Goal: Task Accomplishment & Management: Use online tool/utility

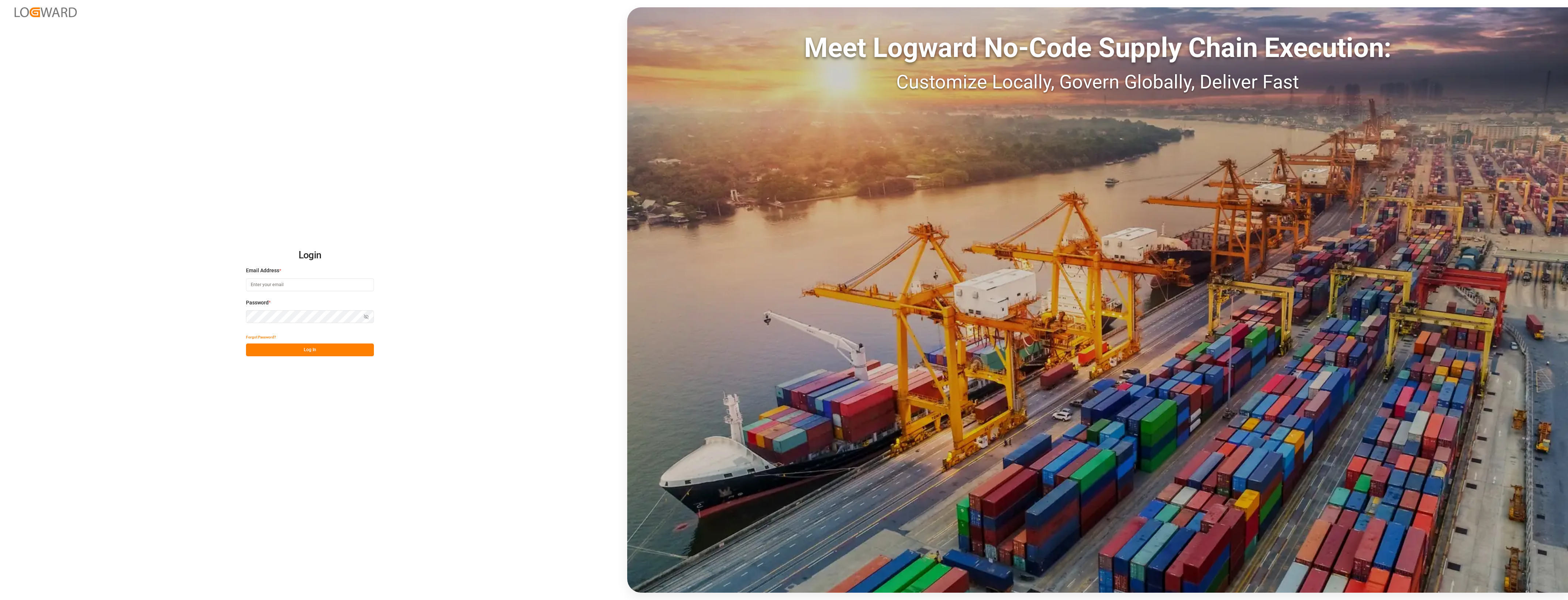
type input "[PERSON_NAME][EMAIL_ADDRESS][PERSON_NAME][DOMAIN_NAME]"
click at [316, 348] on button "Log In" at bounding box center [310, 349] width 128 height 13
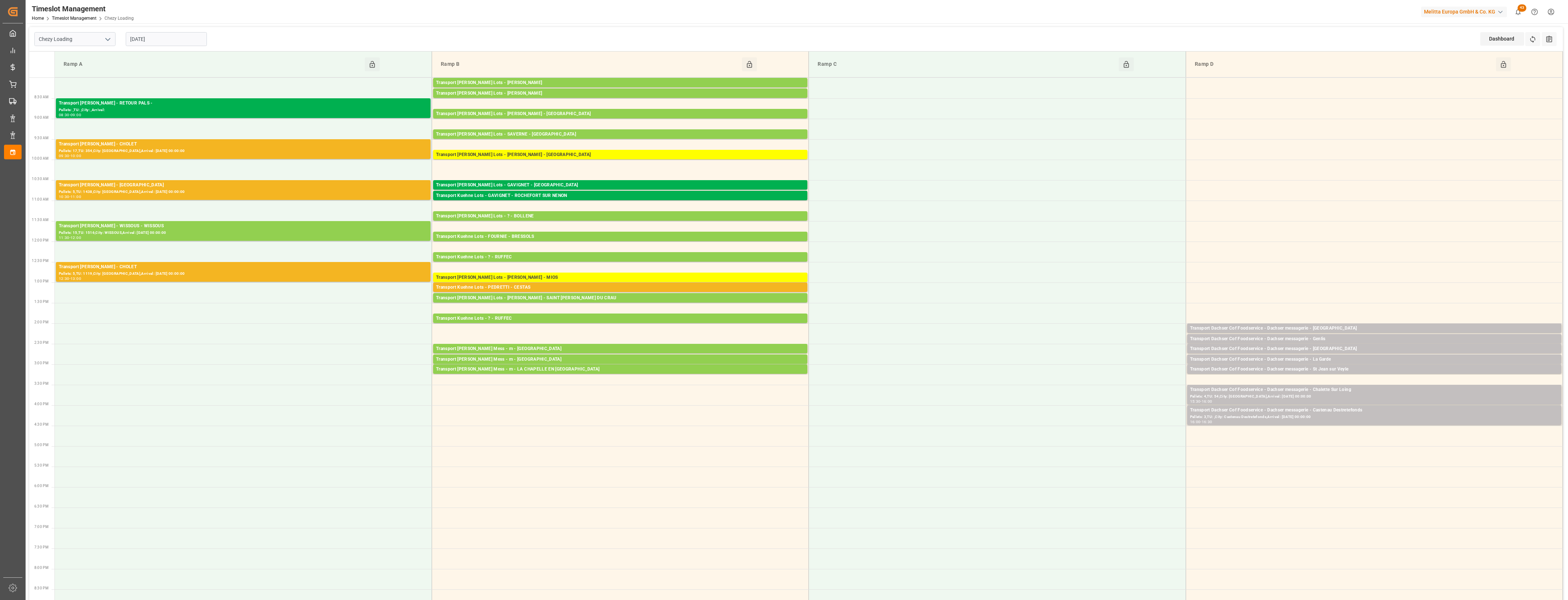
click at [108, 39] on icon "open menu" at bounding box center [108, 40] width 9 height 9
click at [81, 72] on div "Chezy Unloading" at bounding box center [75, 71] width 80 height 16
type input "Chezy Unloading"
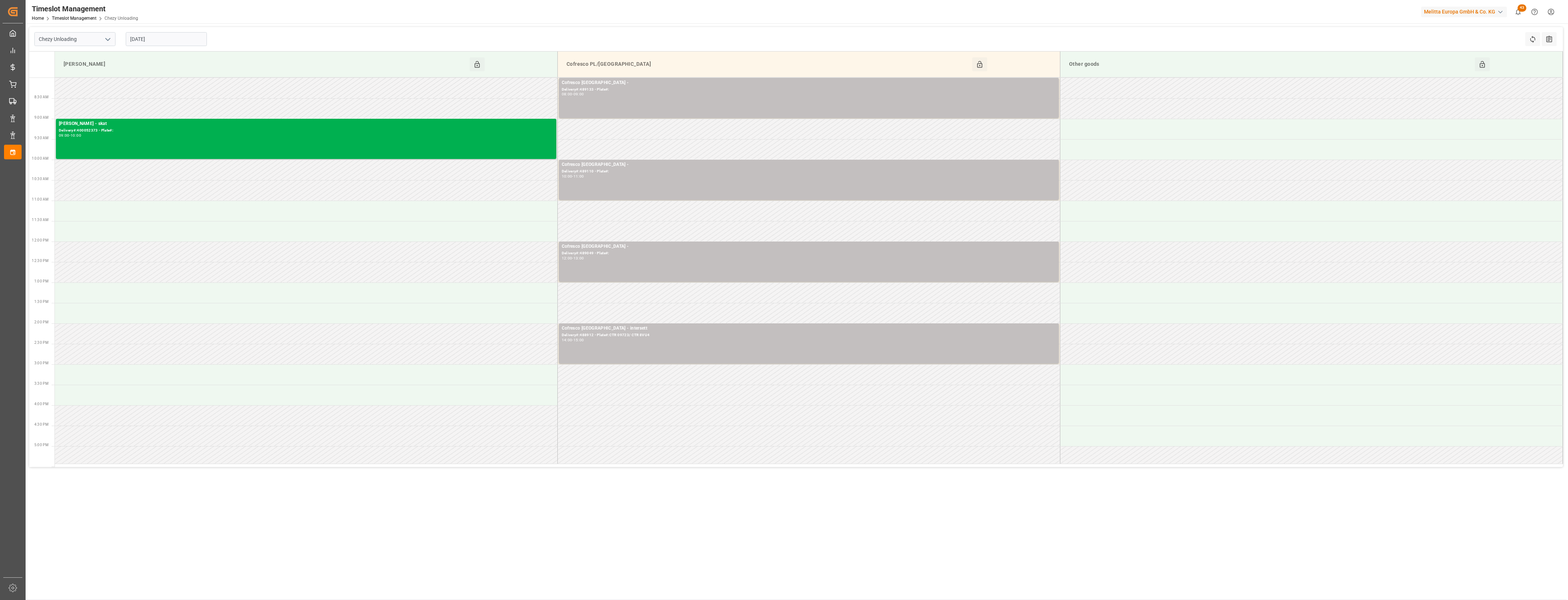
click at [161, 41] on input "[DATE]" at bounding box center [166, 39] width 81 height 14
click at [222, 57] on div "[DATE]" at bounding box center [178, 57] width 104 height 7
click at [223, 57] on button "Next Month" at bounding box center [224, 55] width 4 height 4
click at [135, 85] on div "Previous Month Next Month [DATE] Mo Tu We Th Fr Sa Su 1 2 3 4 5 6 7 8 9 10 11 1…" at bounding box center [178, 101] width 105 height 103
click at [135, 85] on span "1" at bounding box center [135, 83] width 2 height 5
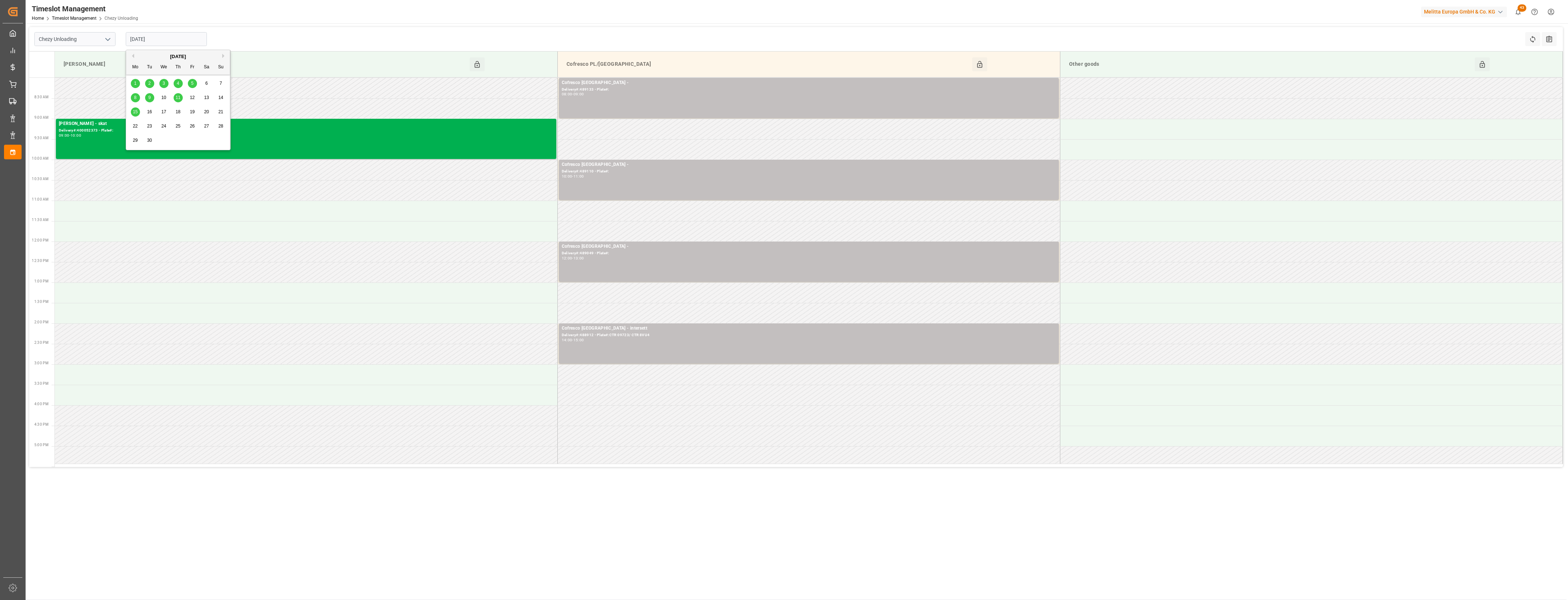
type input "[DATE]"
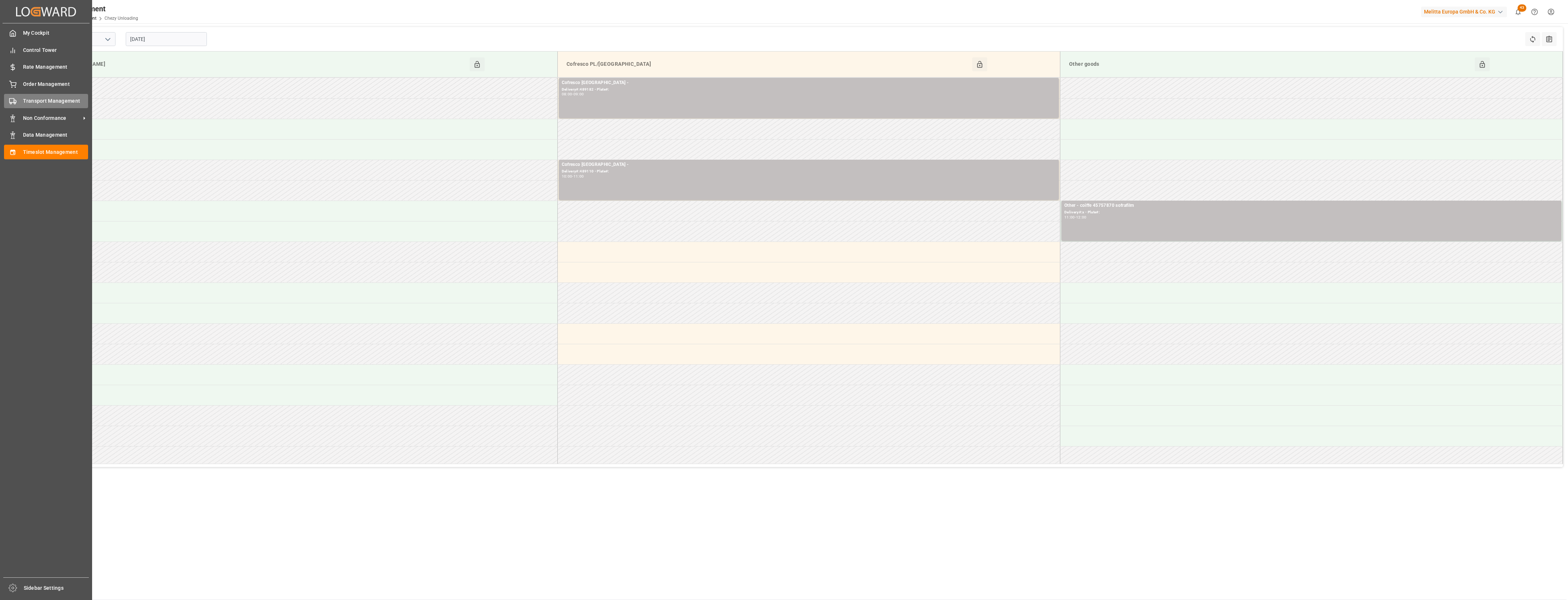
click at [27, 102] on span "Transport Management" at bounding box center [55, 101] width 65 height 8
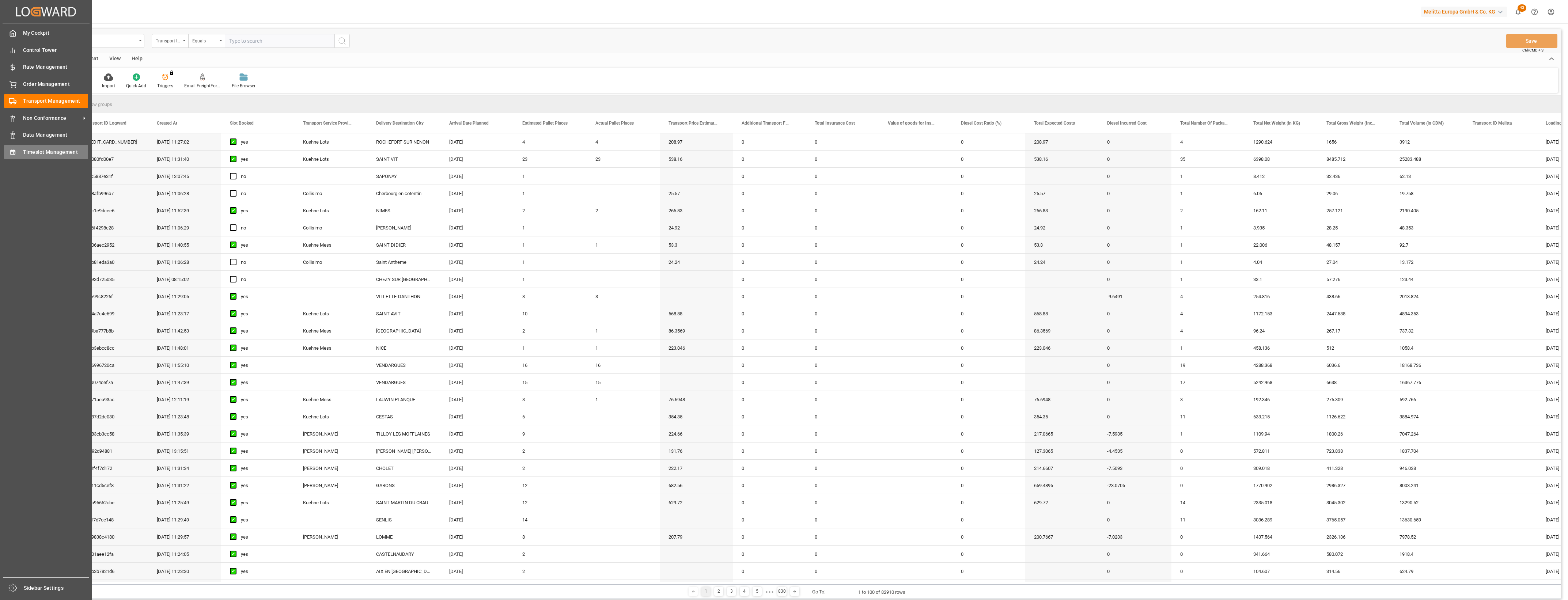
click at [54, 156] on div "Timeslot Management Timeslot Management" at bounding box center [46, 152] width 84 height 14
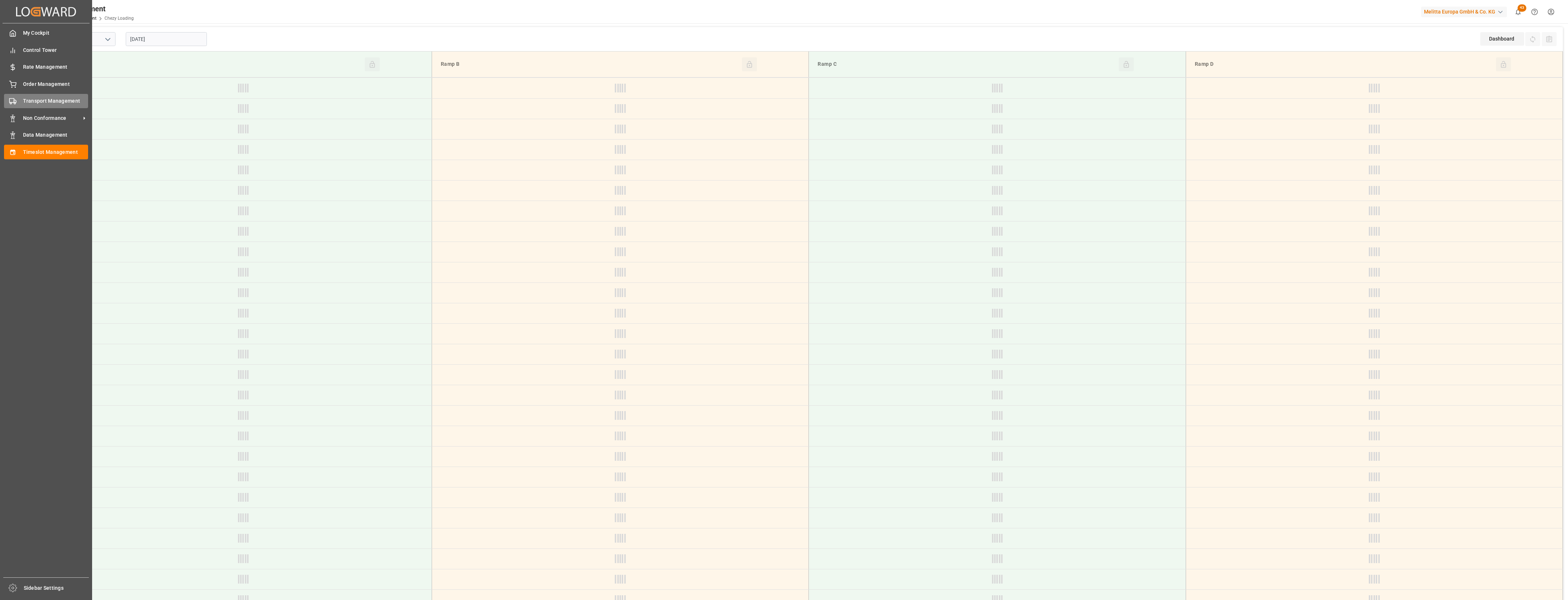
click at [8, 100] on div at bounding box center [10, 101] width 12 height 8
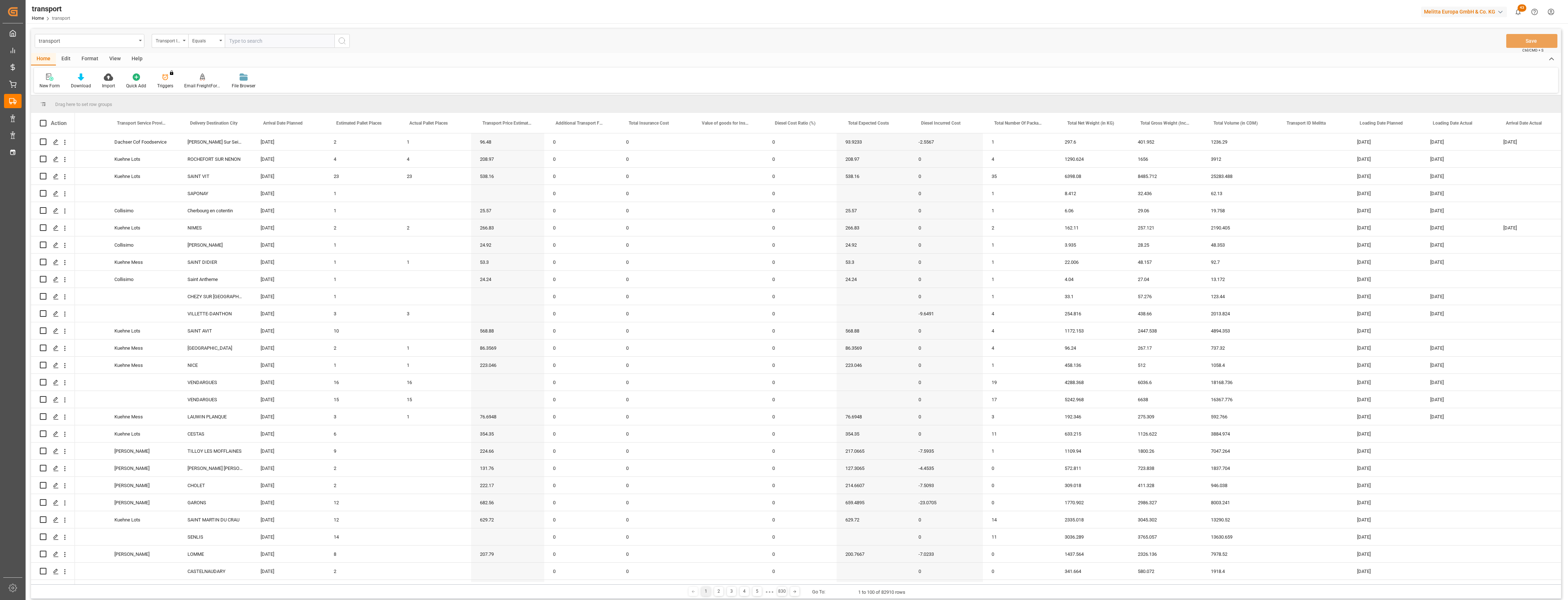
scroll to position [0, 224]
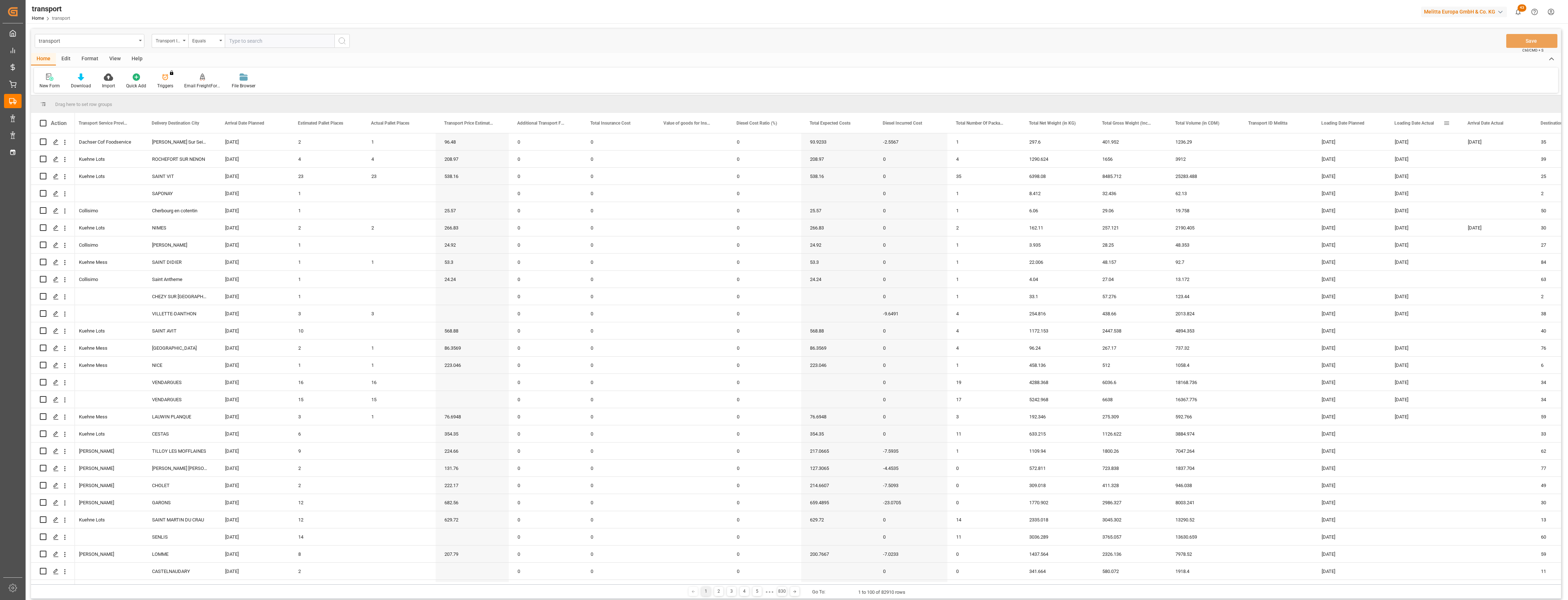
click at [1447, 122] on span at bounding box center [1446, 123] width 7 height 7
click at [1490, 126] on span "filter" at bounding box center [1489, 124] width 7 height 7
click at [1516, 159] on input "date" at bounding box center [1480, 162] width 72 height 15
type input "[DATE]"
click at [1487, 184] on button "Apply" at bounding box center [1489, 185] width 13 height 7
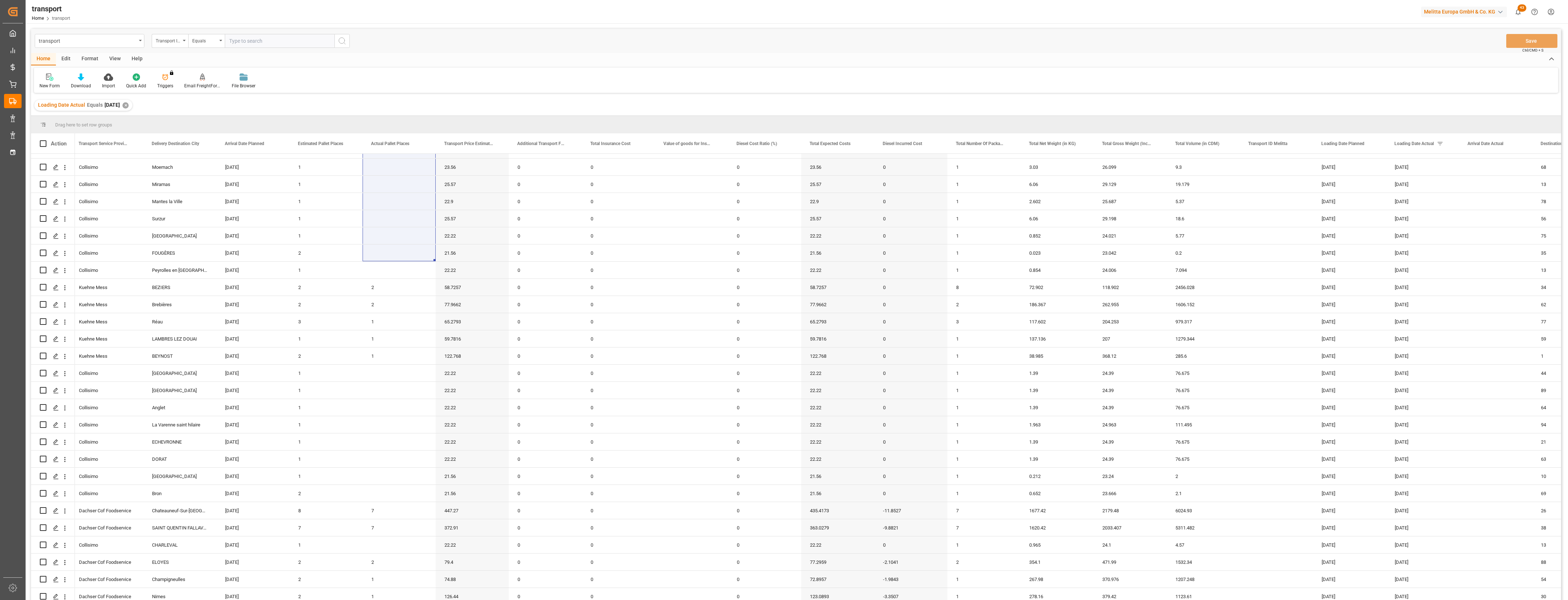
scroll to position [326, 0]
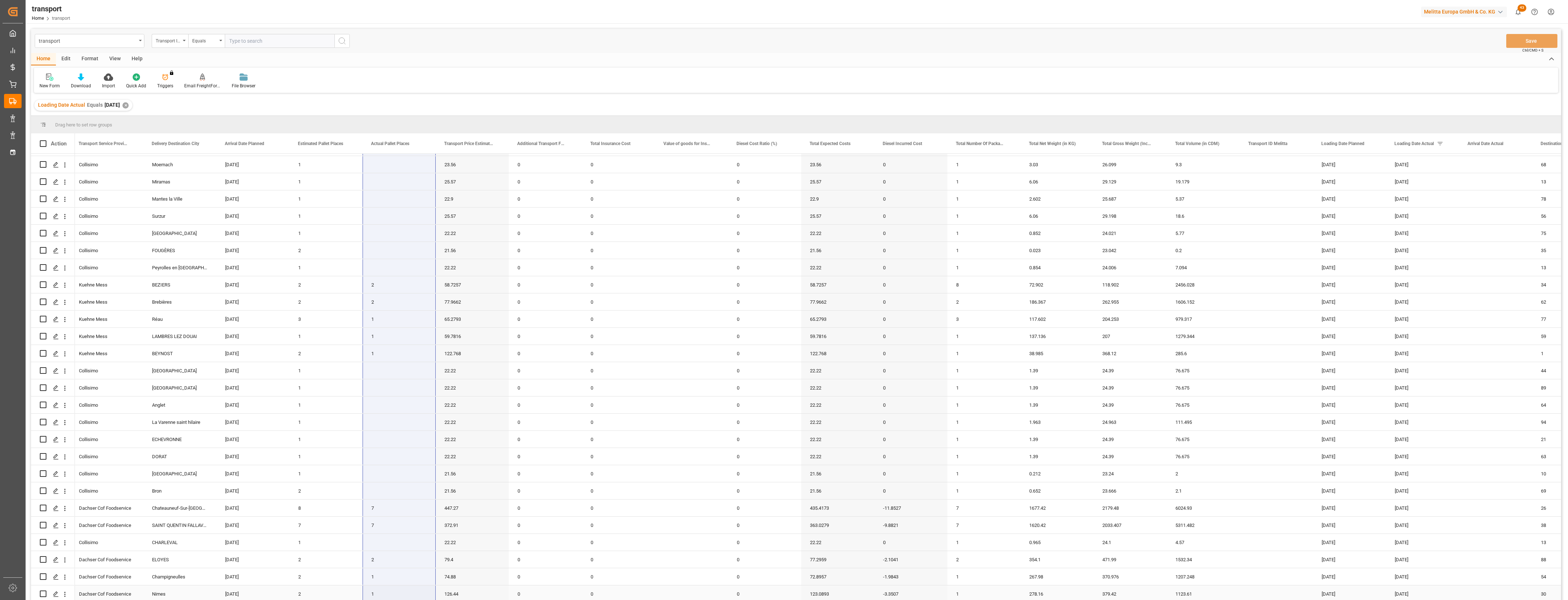
drag, startPoint x: 397, startPoint y: 161, endPoint x: 397, endPoint y: 595, distance: 434.0
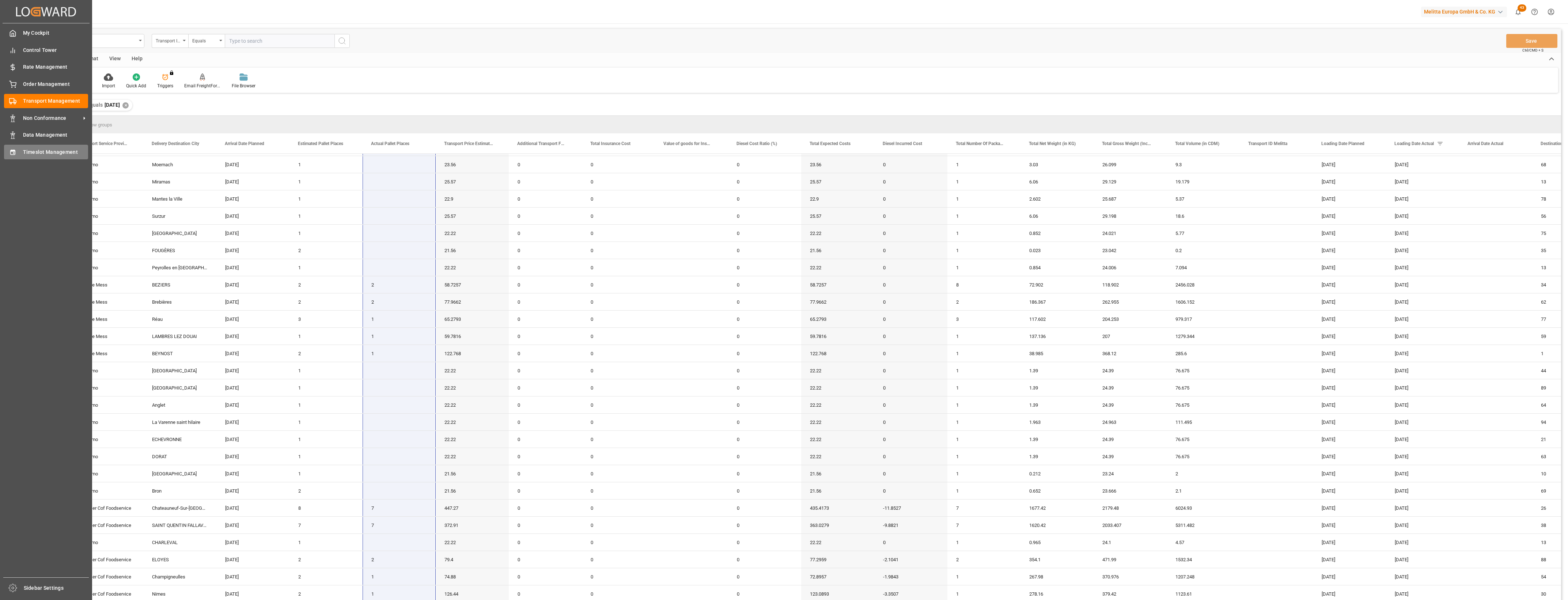
drag, startPoint x: 18, startPoint y: 141, endPoint x: 13, endPoint y: 153, distance: 13.0
click at [18, 143] on div "My Cockpit My Cockpit Control Tower Control Tower Rate Management Rate Manageme…" at bounding box center [46, 300] width 87 height 554
click at [13, 153] on icon at bounding box center [13, 152] width 5 height 5
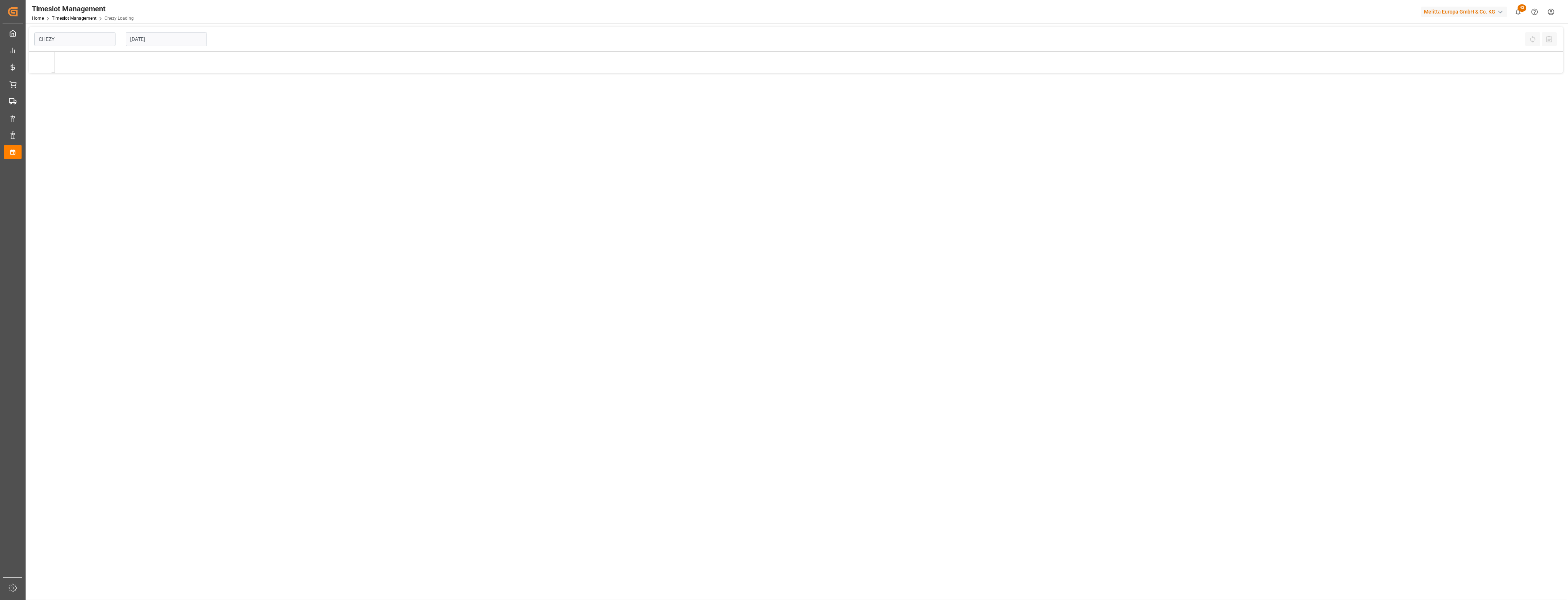
type input "Chezy Loading"
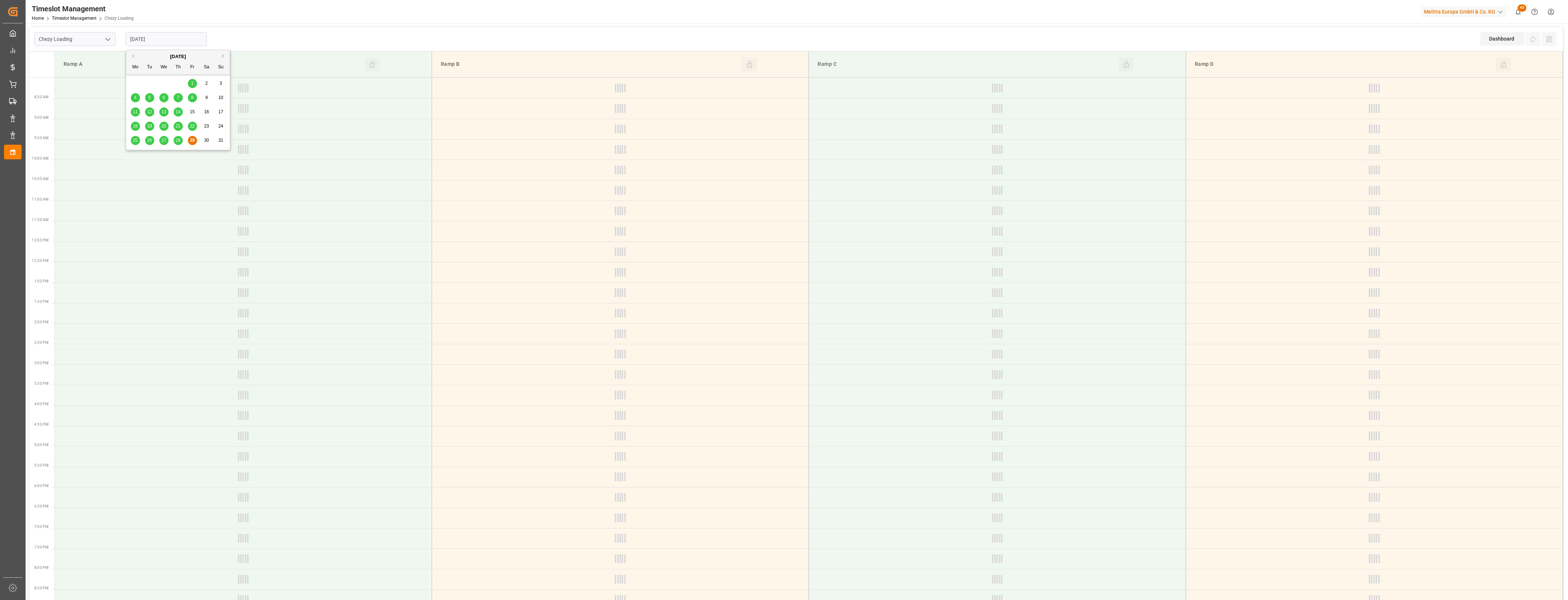
click at [158, 43] on input "[DATE]" at bounding box center [166, 39] width 81 height 14
click at [223, 55] on button "Next Month" at bounding box center [224, 55] width 4 height 4
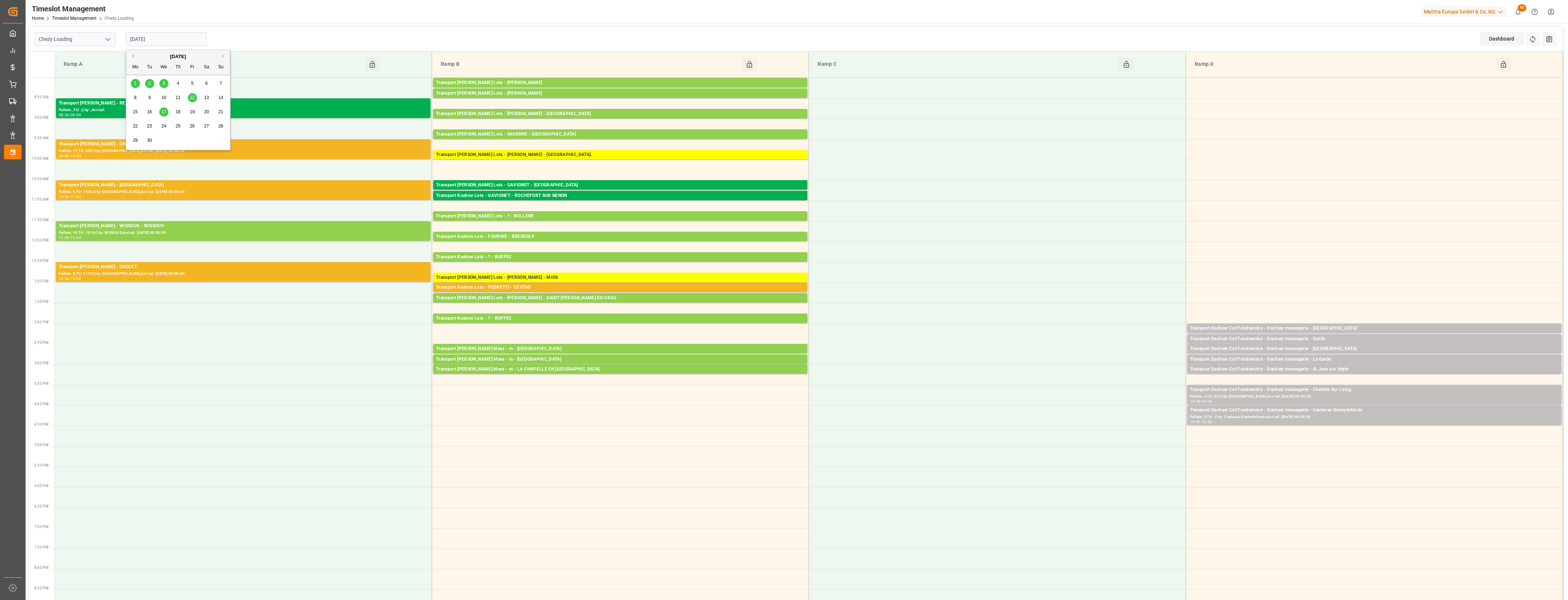
click at [136, 85] on span "1" at bounding box center [135, 83] width 2 height 5
type input "[DATE]"
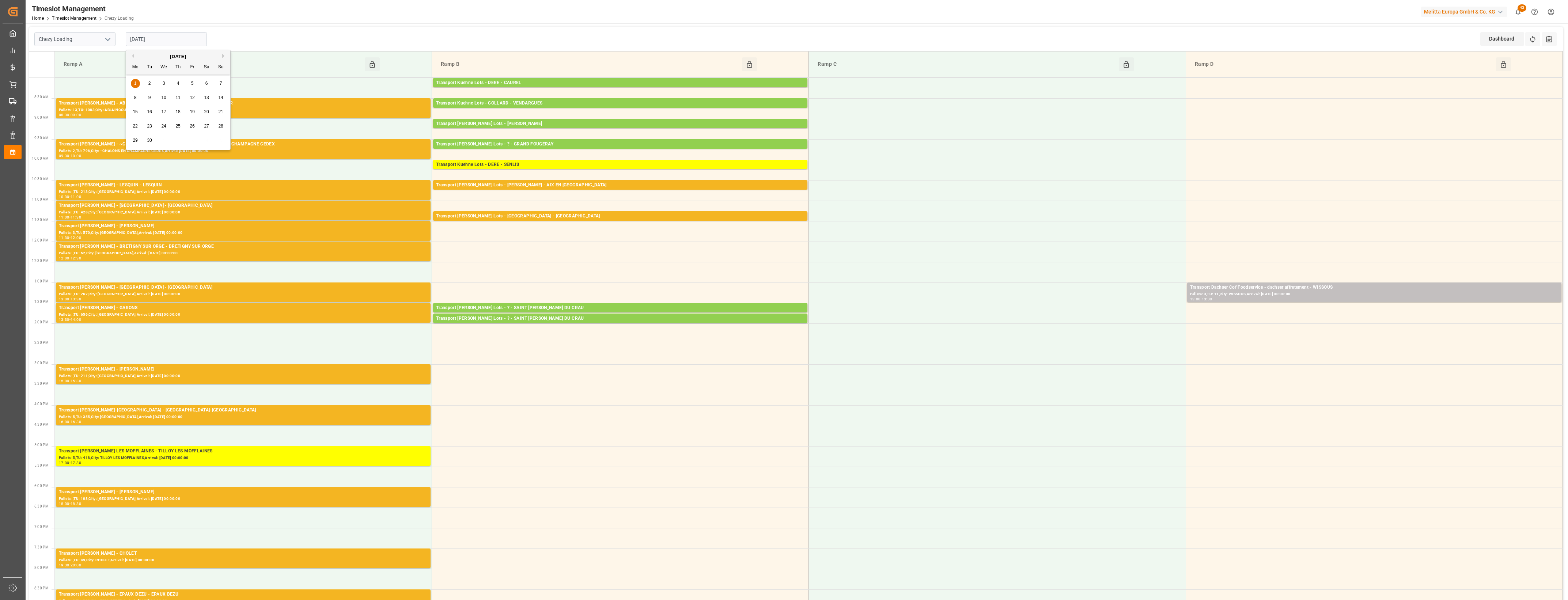
click at [169, 37] on input "[DATE]" at bounding box center [166, 39] width 81 height 14
click at [132, 57] on button "Previous Month" at bounding box center [131, 55] width 4 height 4
click at [223, 59] on div "[DATE]" at bounding box center [178, 57] width 104 height 7
click at [223, 57] on button "Next Month" at bounding box center [224, 55] width 4 height 4
drag, startPoint x: 223, startPoint y: 57, endPoint x: 132, endPoint y: 55, distance: 91.0
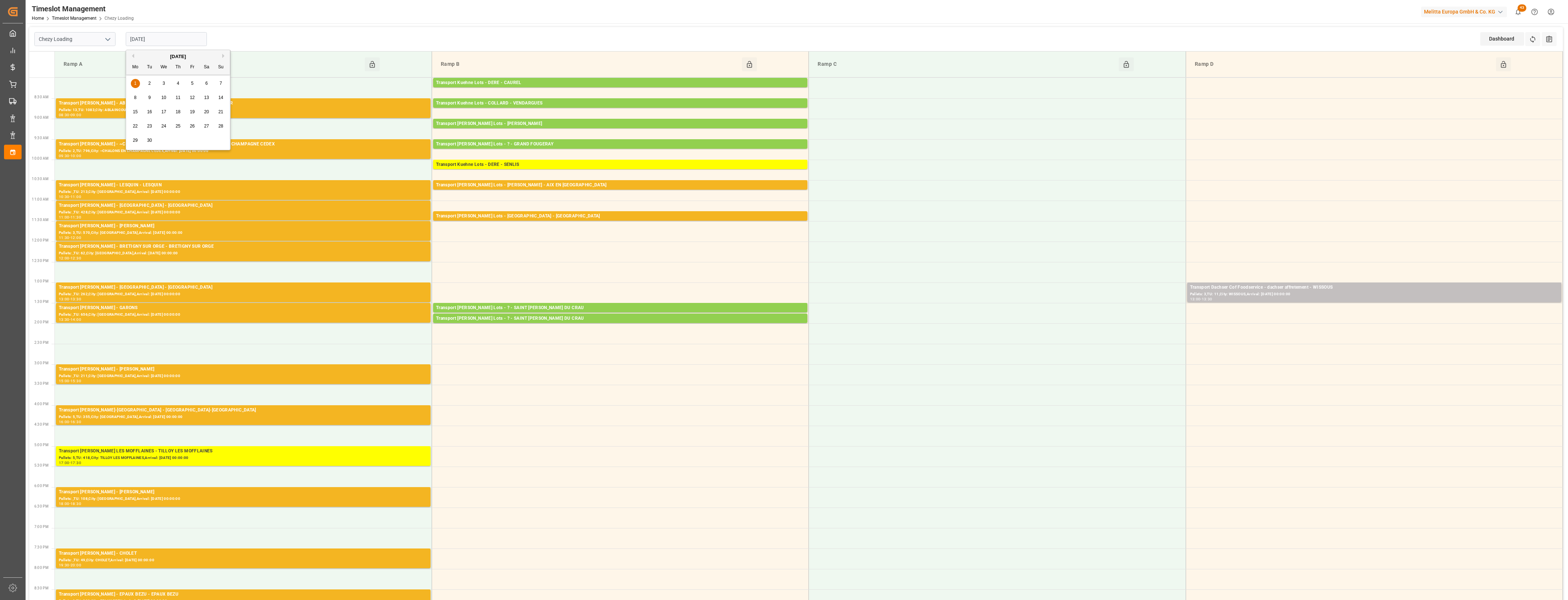
click at [133, 55] on button "Previous Month" at bounding box center [131, 55] width 4 height 4
click at [181, 85] on div "28 29 30 31 1 2 3" at bounding box center [178, 83] width 100 height 14
click at [177, 84] on div "28 29 30 31 1 2 3" at bounding box center [178, 83] width 100 height 14
click at [149, 83] on div "28 29 30 31 1 2 3" at bounding box center [178, 83] width 100 height 14
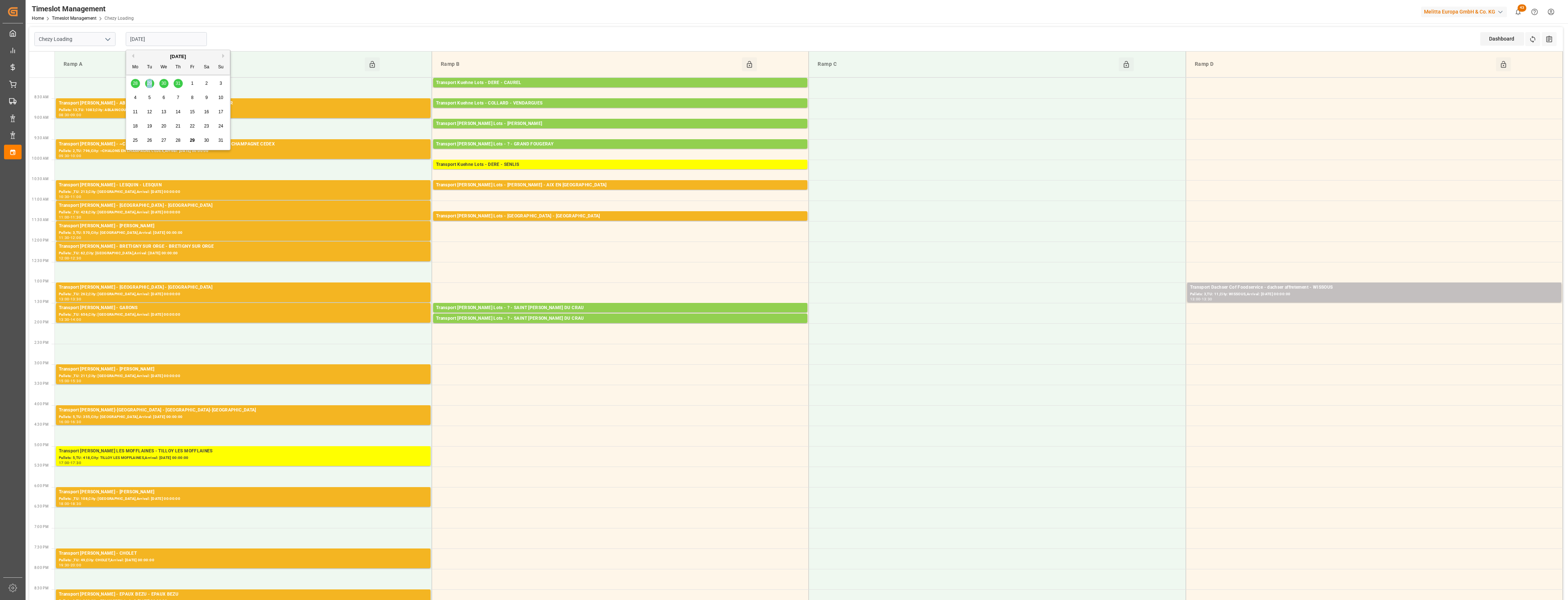
click at [149, 83] on div "28 29 30 31 1 2 3" at bounding box center [178, 83] width 100 height 14
click at [149, 85] on div "28 29 30 31 1 2 3" at bounding box center [178, 83] width 100 height 14
click at [81, 42] on input "Chezy Loading" at bounding box center [74, 39] width 81 height 14
click at [110, 39] on icon "open menu" at bounding box center [108, 40] width 9 height 9
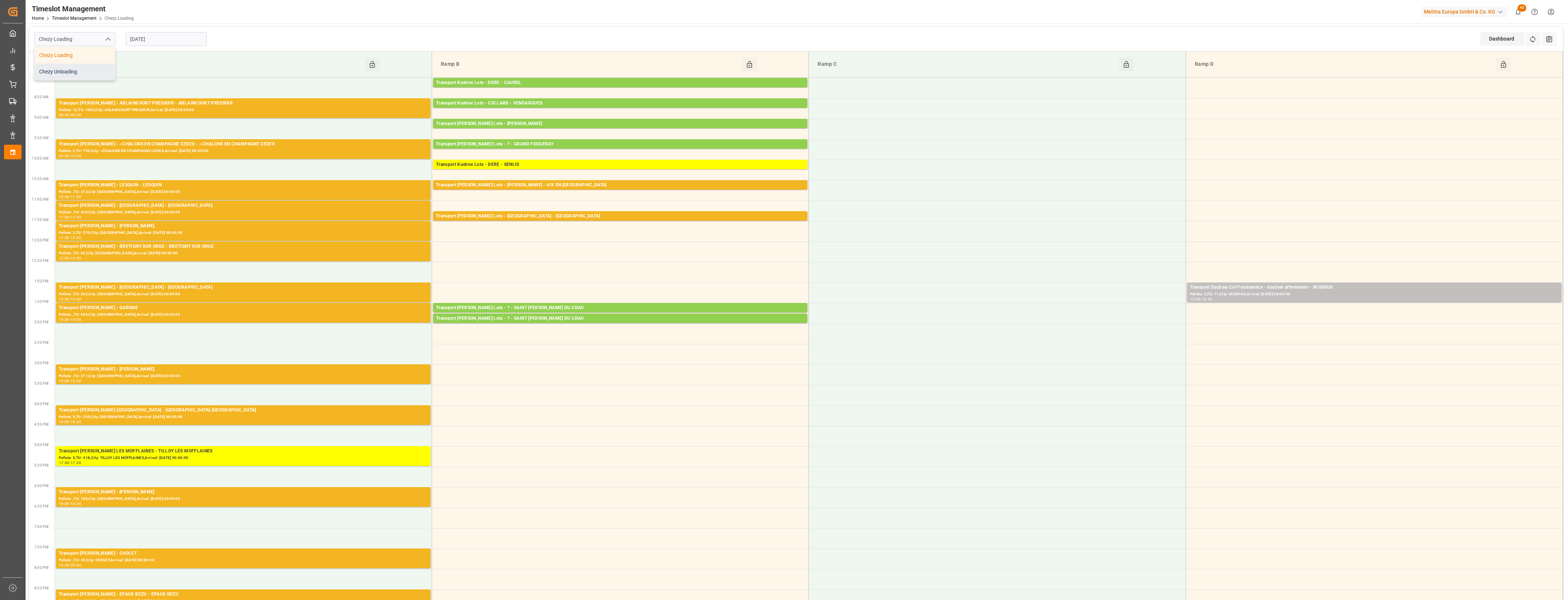
click at [72, 74] on div "Chezy Unloading" at bounding box center [75, 71] width 80 height 16
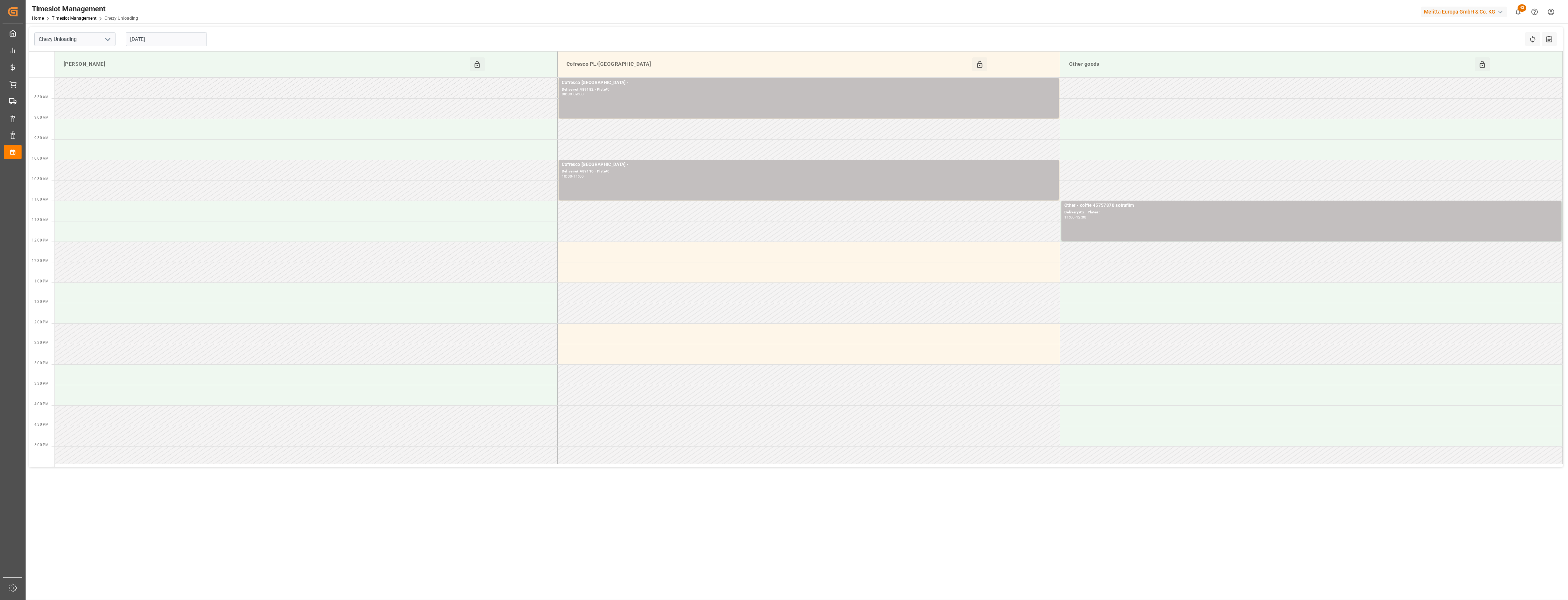
click at [109, 37] on icon "open menu" at bounding box center [108, 40] width 9 height 9
click at [96, 56] on div "Chezy Loading" at bounding box center [75, 55] width 80 height 16
type input "Chezy Loading"
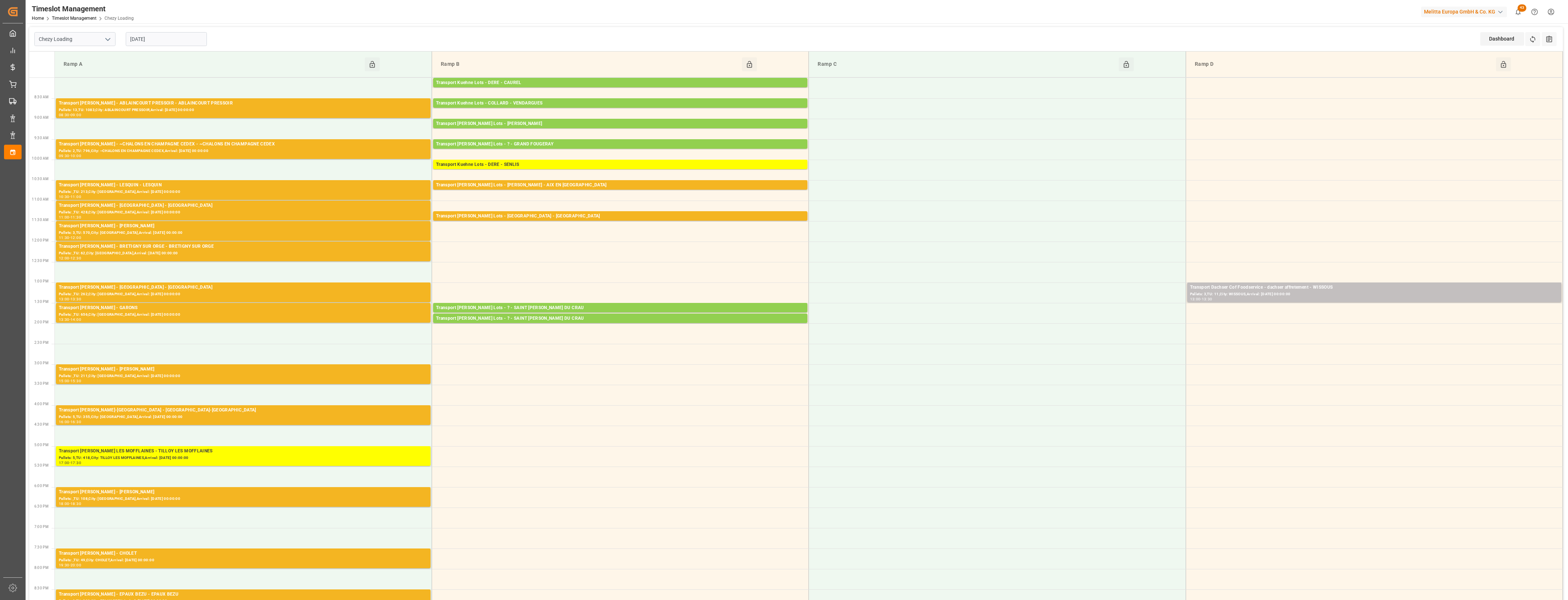
click at [165, 39] on input "[DATE]" at bounding box center [166, 39] width 81 height 14
click at [133, 54] on button "Previous Month" at bounding box center [131, 55] width 4 height 4
click at [178, 83] on div "28 29 30 31 1 2 3" at bounding box center [178, 83] width 100 height 14
click at [178, 83] on div "28 29 30 31 1 2 3" at bounding box center [178, 83] width 100 height 14
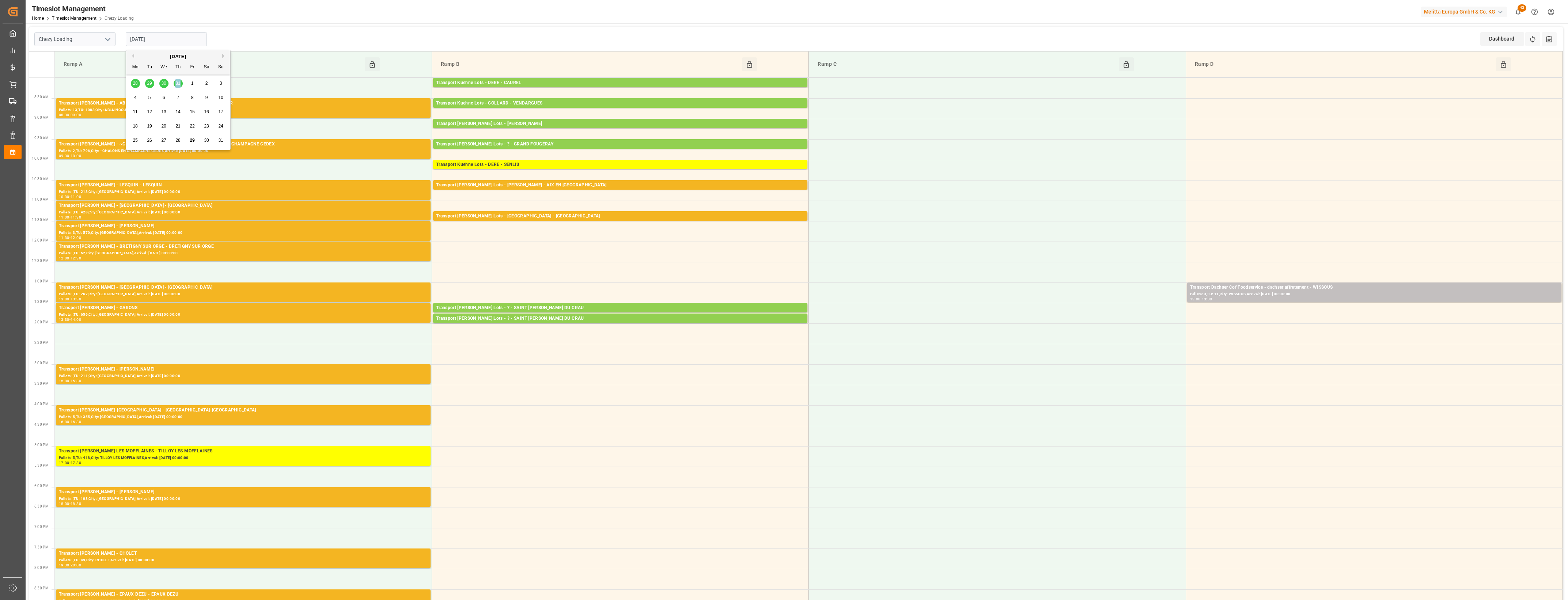
click at [177, 83] on div "28 29 30 31 1 2 3" at bounding box center [178, 83] width 100 height 14
click at [177, 83] on div "28 29 30 31 1 2 3 4 5 6 7 8 9 10 11 12 13 14 15 16 17 18 19 20 21 22 23 24 25 2…" at bounding box center [178, 111] width 100 height 71
click at [136, 85] on div "28 29 30 31 1 2 3" at bounding box center [178, 83] width 100 height 14
click at [135, 85] on div "28 29 30 31 1 2 3" at bounding box center [178, 83] width 100 height 14
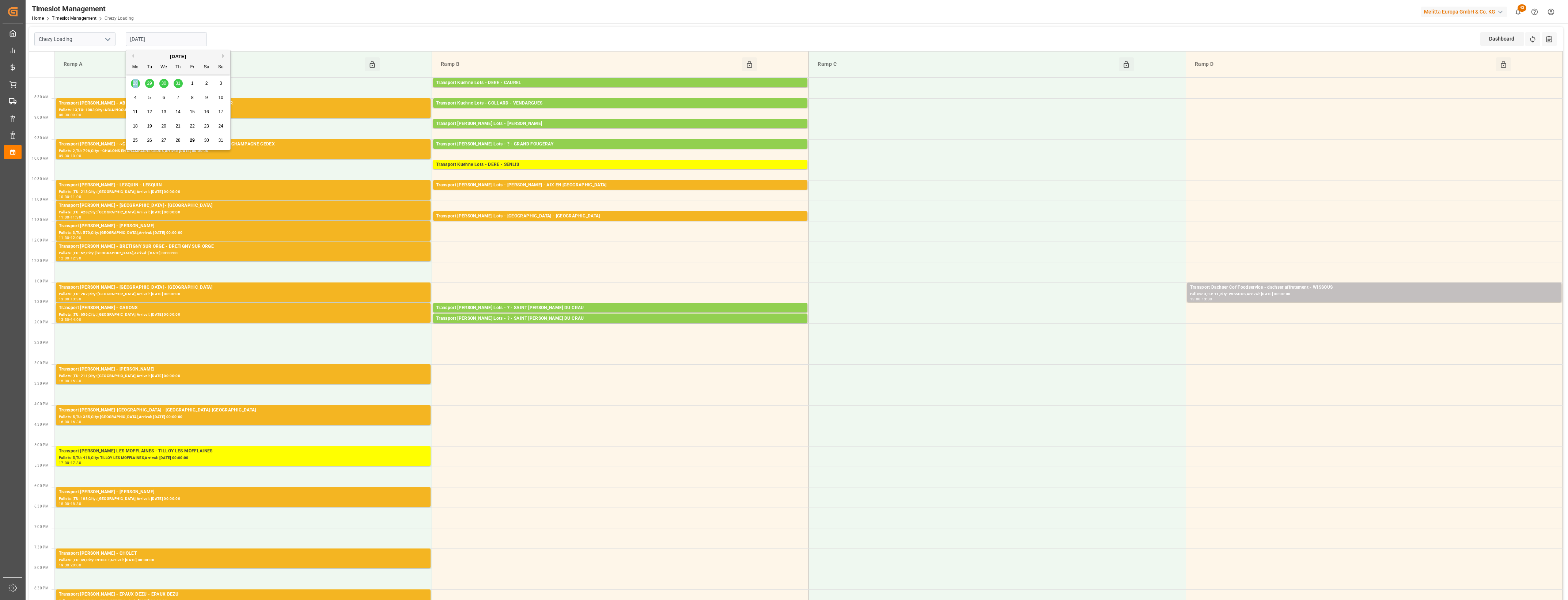
click at [133, 83] on div "28 29 30 31 1 2 3" at bounding box center [178, 83] width 100 height 14
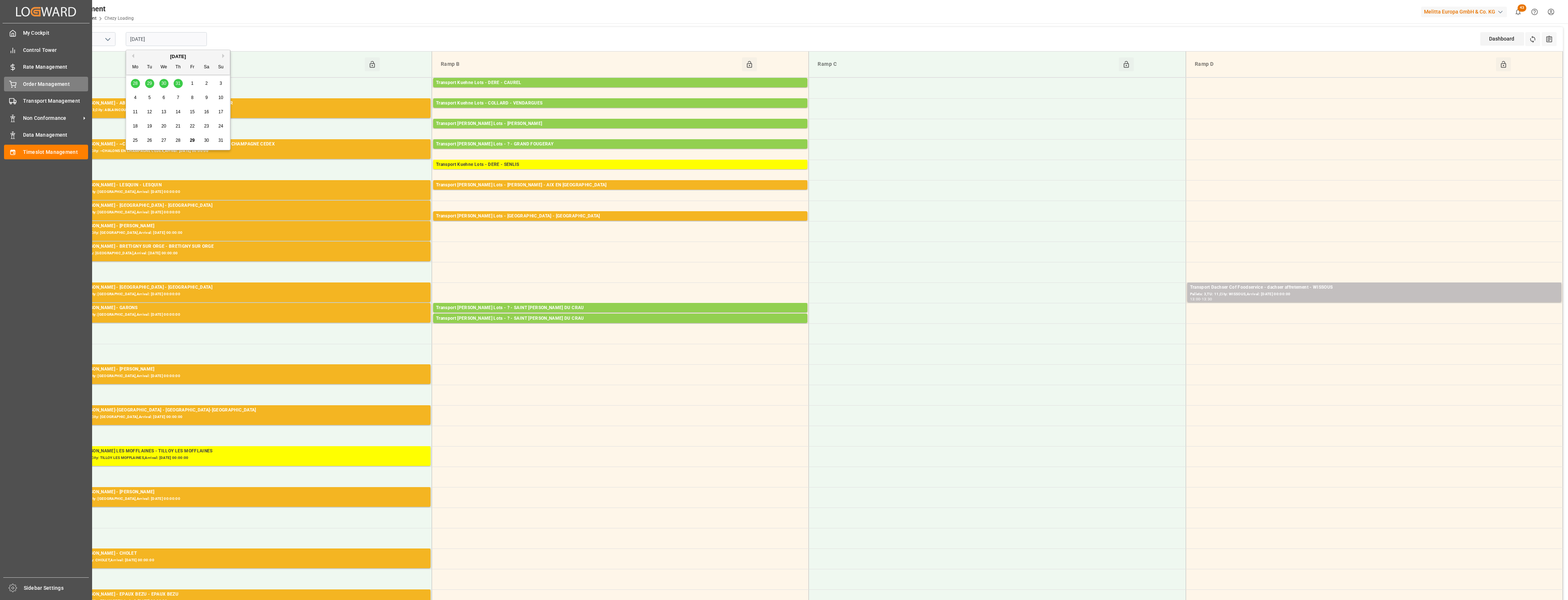
click at [26, 80] on span "Order Management" at bounding box center [55, 84] width 65 height 8
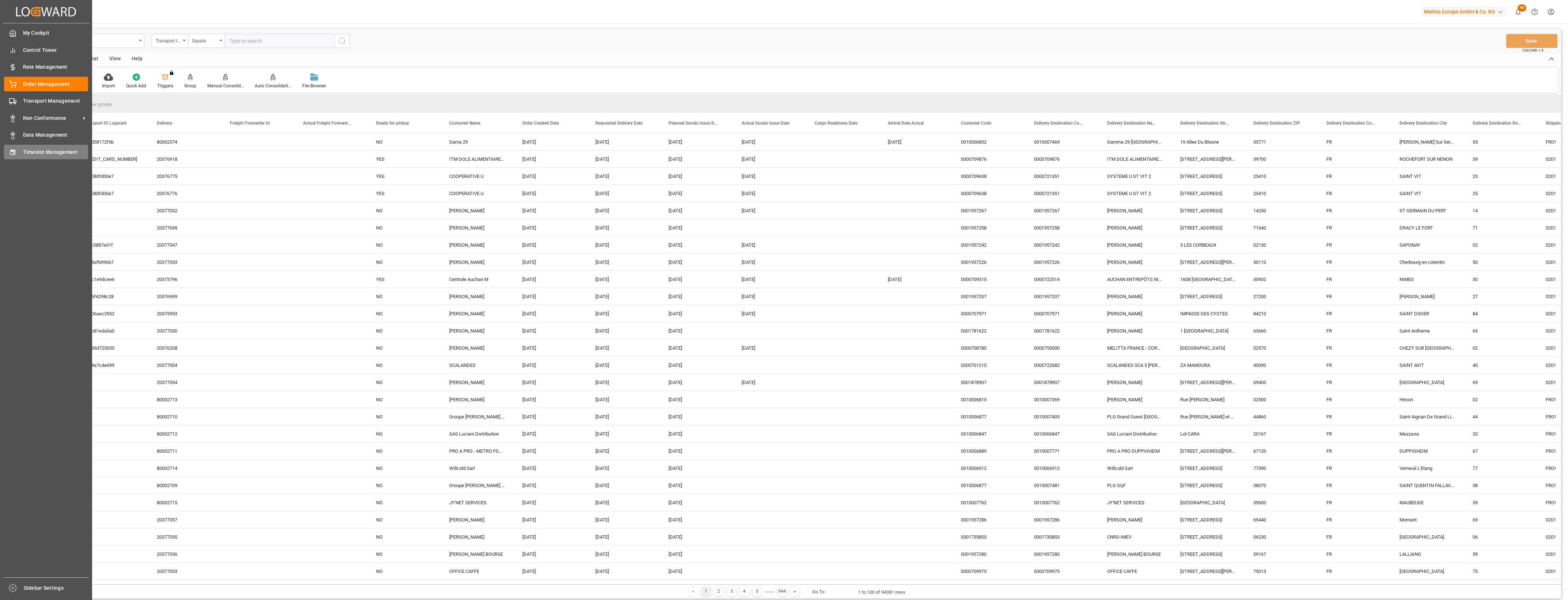
click at [17, 149] on div "Timeslot Management Timeslot Management" at bounding box center [46, 152] width 84 height 14
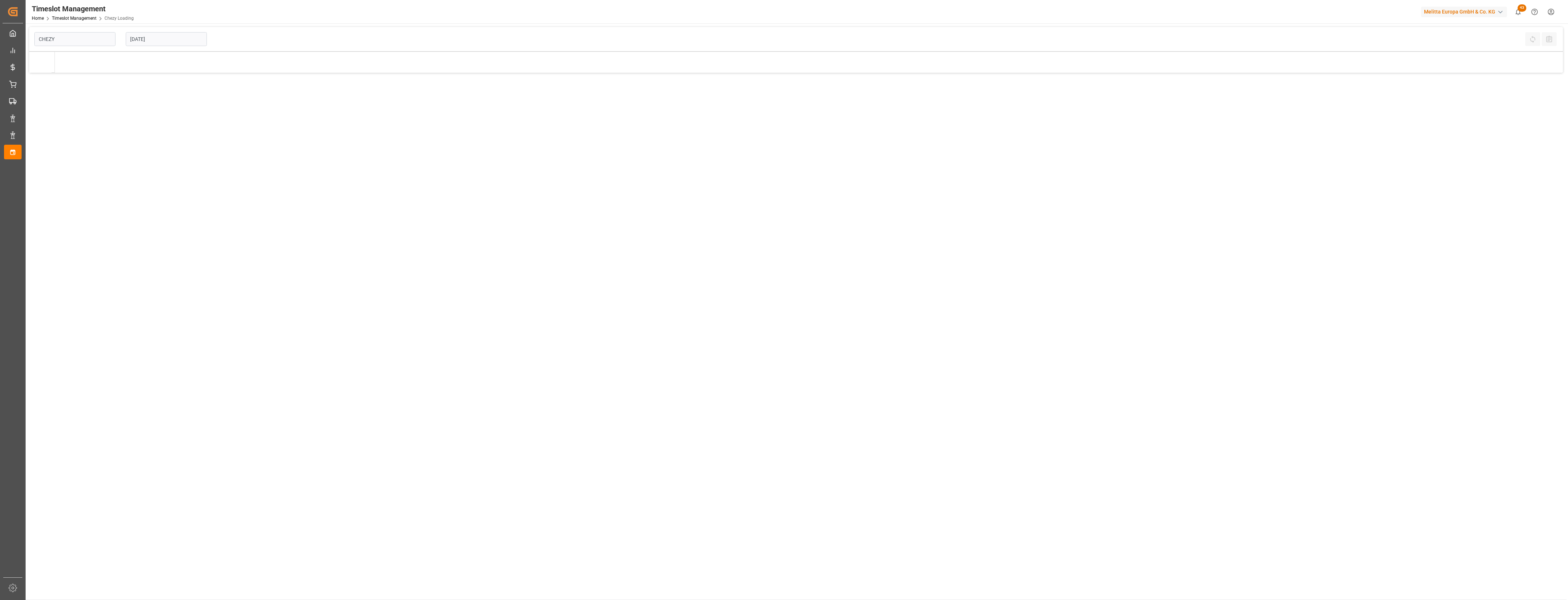
type input "Chezy Loading"
